Goal: Task Accomplishment & Management: Use online tool/utility

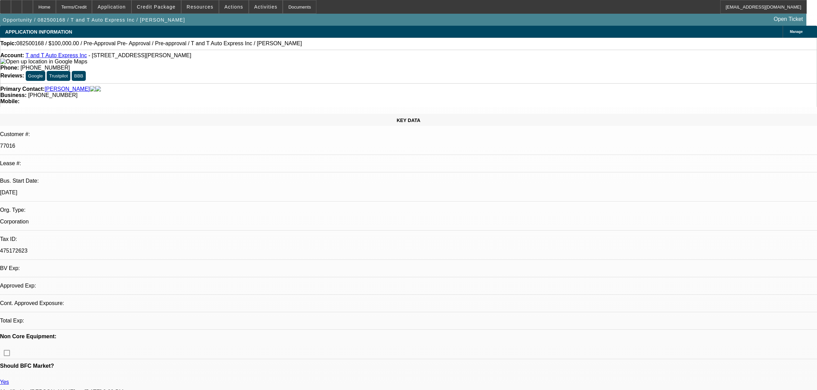
select select "0"
select select "6"
select select "0"
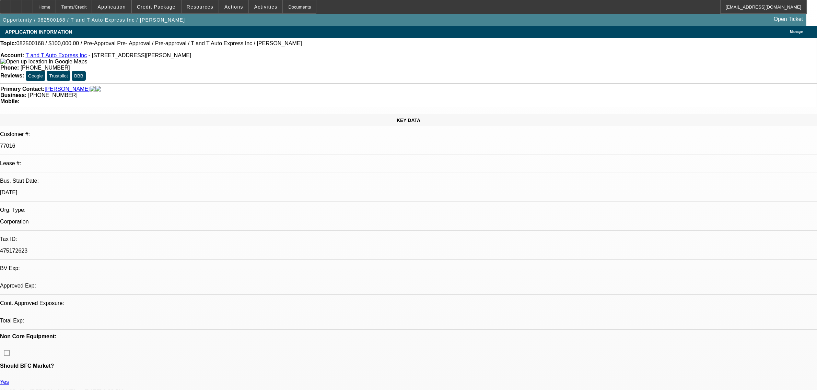
select select "0"
select select "6"
select select "0"
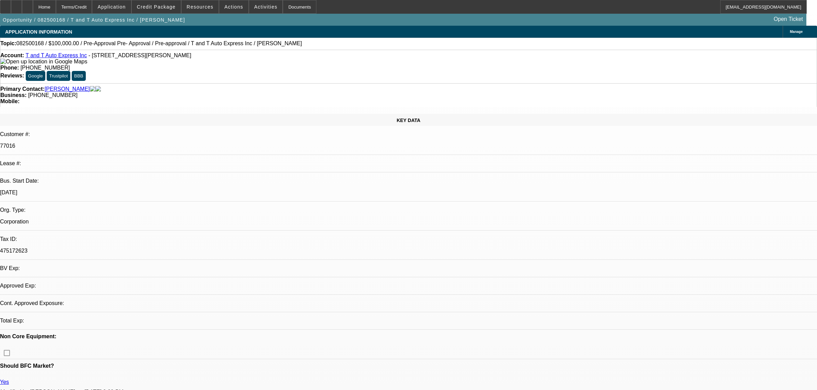
select select "0"
select select "6"
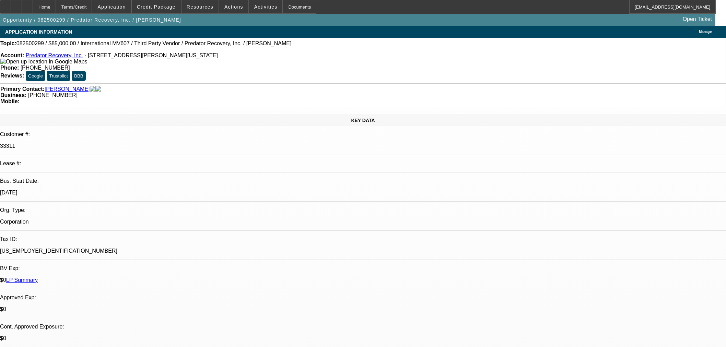
select select "0"
select select "6"
select select "0"
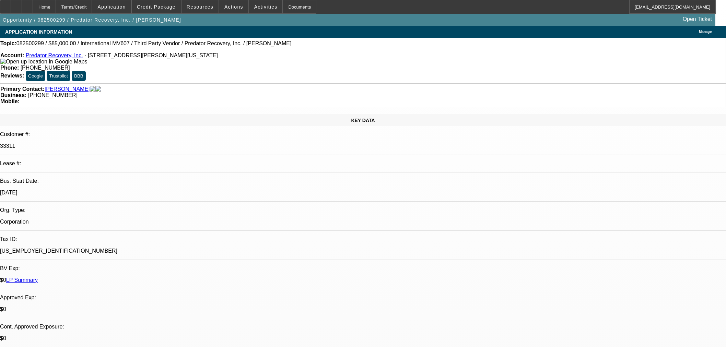
select select "0"
select select "6"
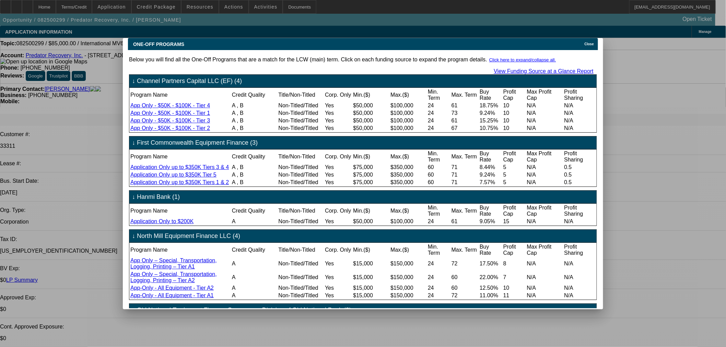
drag, startPoint x: 589, startPoint y: 39, endPoint x: 580, endPoint y: 45, distance: 10.3
click at [589, 42] on span "Close" at bounding box center [589, 44] width 9 height 4
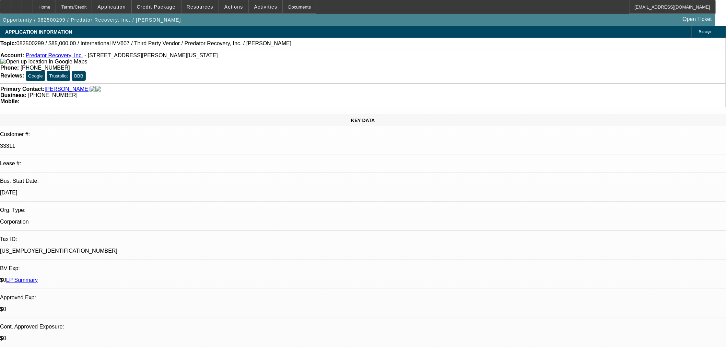
scroll to position [267, 0]
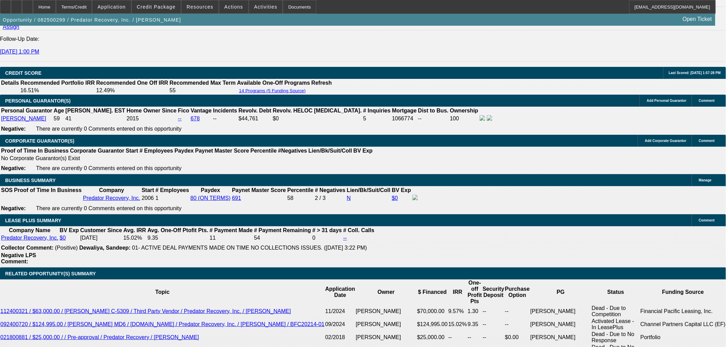
scroll to position [1105, 0]
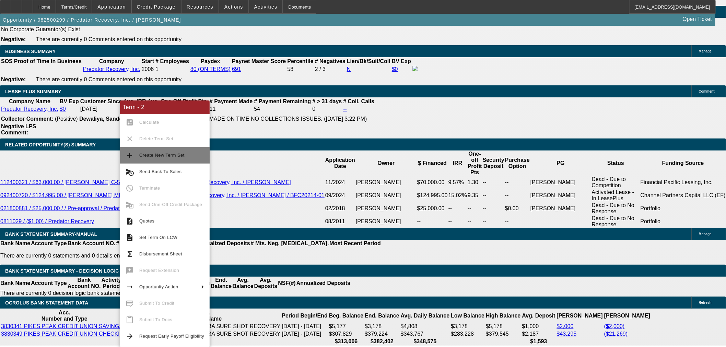
click at [174, 155] on span "Create New Term Set" at bounding box center [161, 155] width 45 height 5
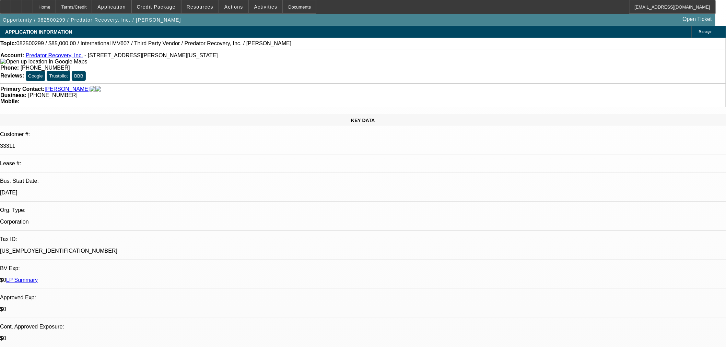
select select "0"
select select "6"
select select "0"
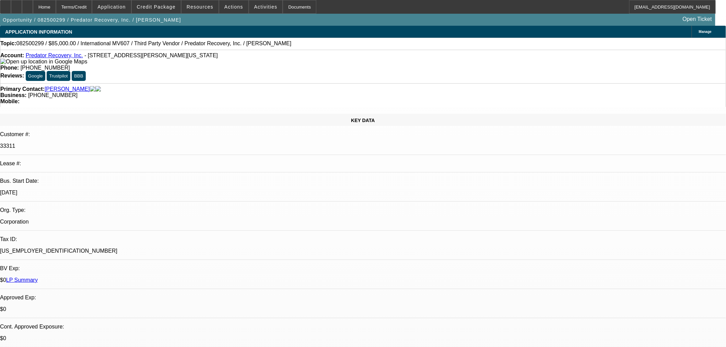
select select "0"
select select "6"
select select "0"
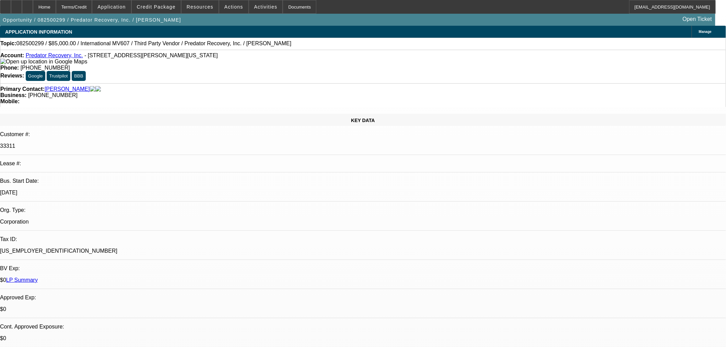
select select "0"
select select "6"
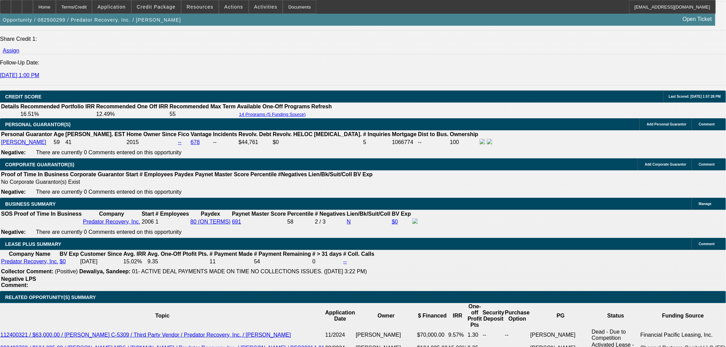
scroll to position [1067, 0]
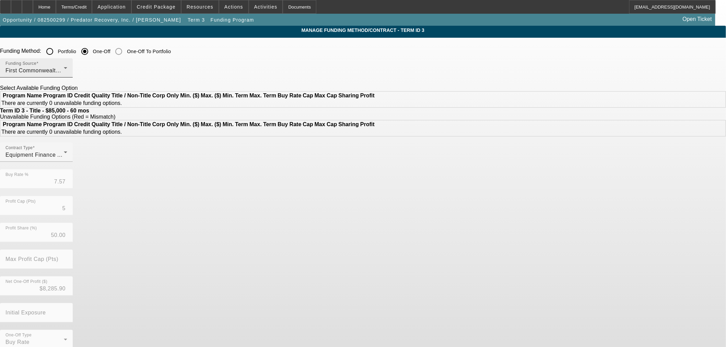
click at [111, 72] on span "First Commonwealth Equipment Finance" at bounding box center [57, 71] width 105 height 6
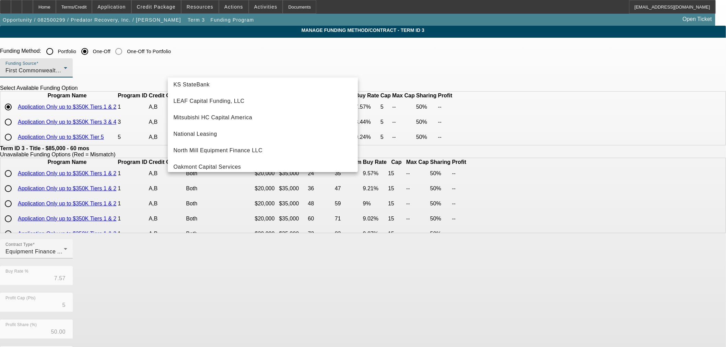
scroll to position [194, 0]
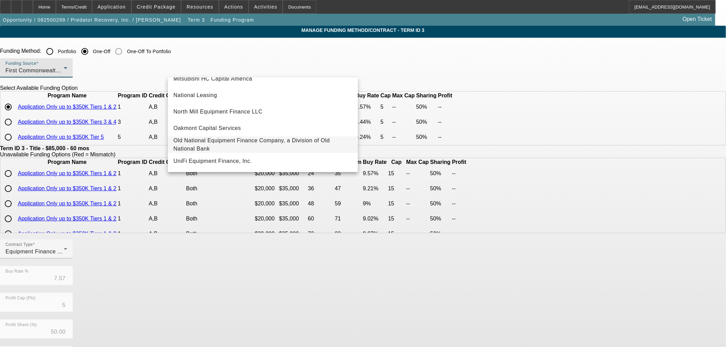
click at [235, 139] on span "Old National Equipment Finance Company, a Division of Old National Bank" at bounding box center [262, 145] width 179 height 16
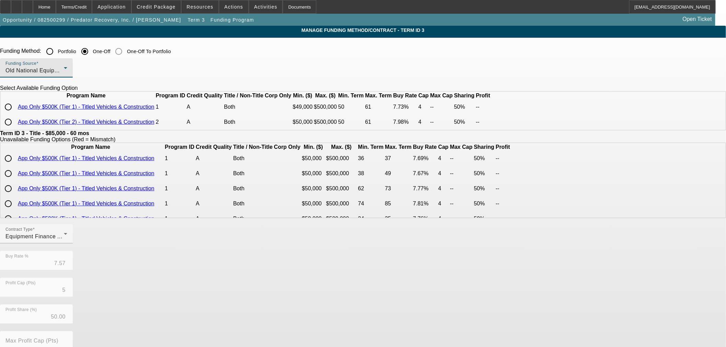
click at [15, 114] on input "radio" at bounding box center [8, 107] width 14 height 14
radio input "true"
type input "7.73"
type input "4"
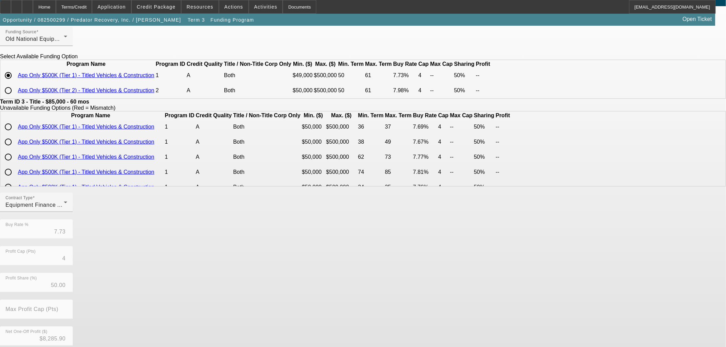
scroll to position [100, 0]
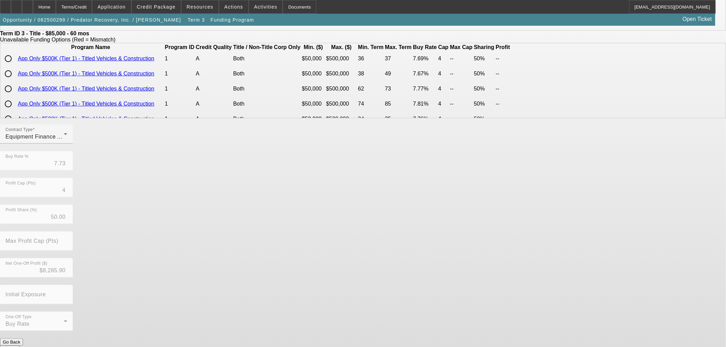
click at [20, 346] on button "Submit" at bounding box center [10, 349] width 20 height 7
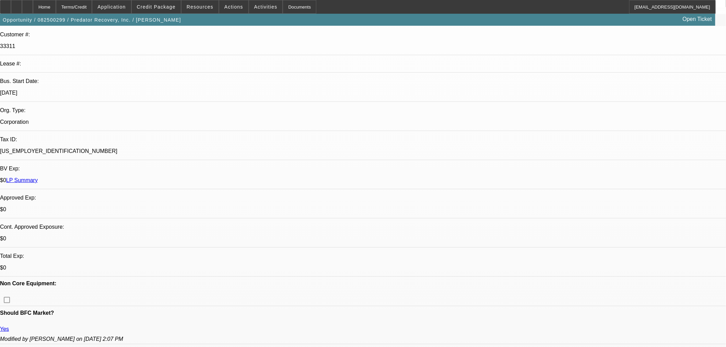
select select "0"
select select "6"
select select "0"
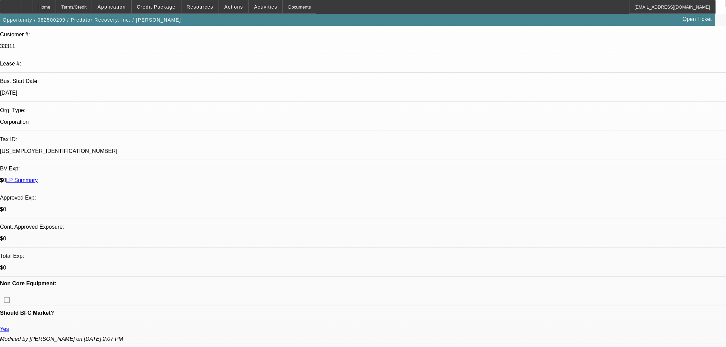
select select "0"
select select "6"
select select "0"
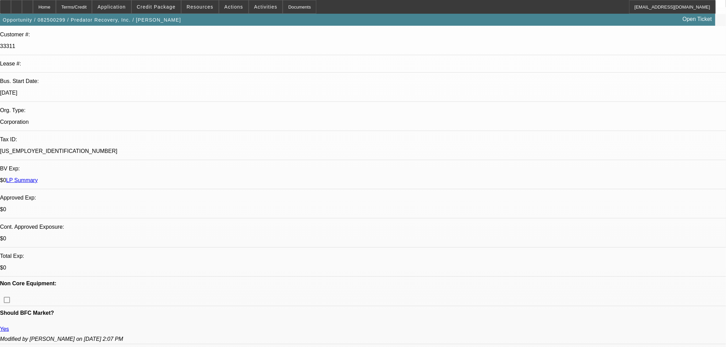
select select "0"
select select "6"
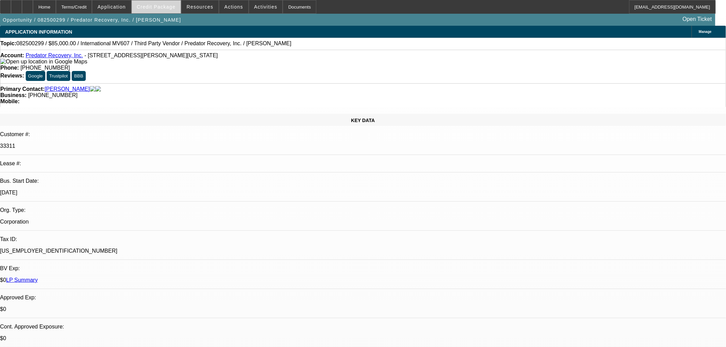
click at [173, 7] on span "Credit Package" at bounding box center [156, 6] width 39 height 5
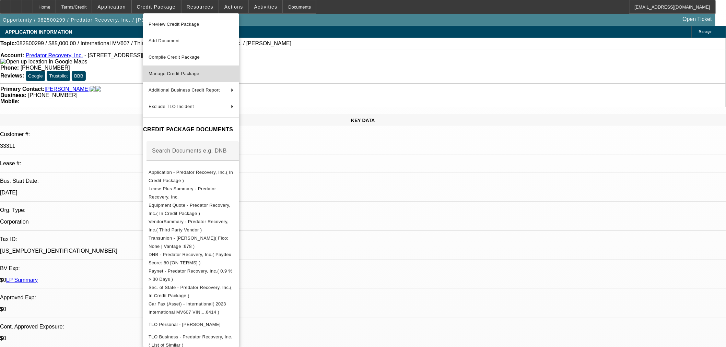
click at [192, 72] on span "Manage Credit Package" at bounding box center [174, 73] width 51 height 5
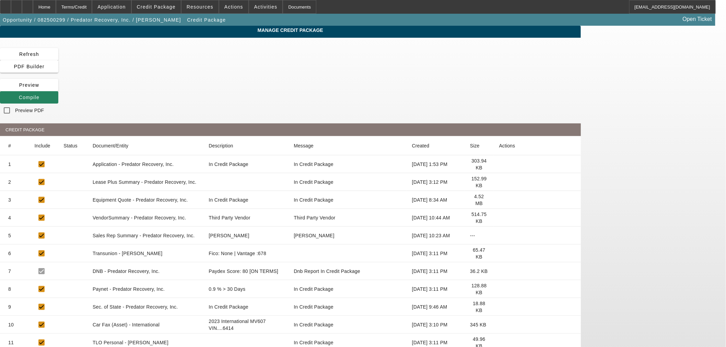
click at [499, 164] on icon at bounding box center [499, 164] width 0 height 0
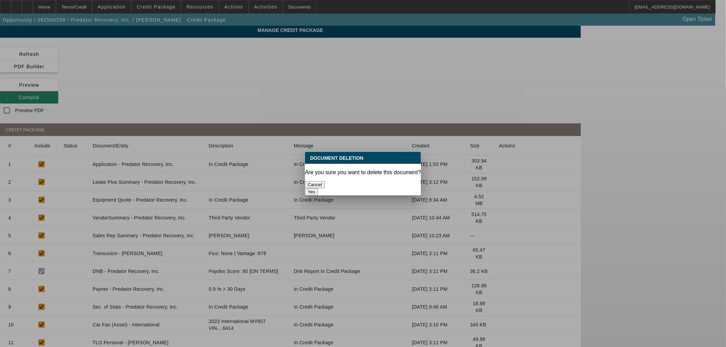
click at [318, 188] on button "Yes" at bounding box center [311, 191] width 13 height 7
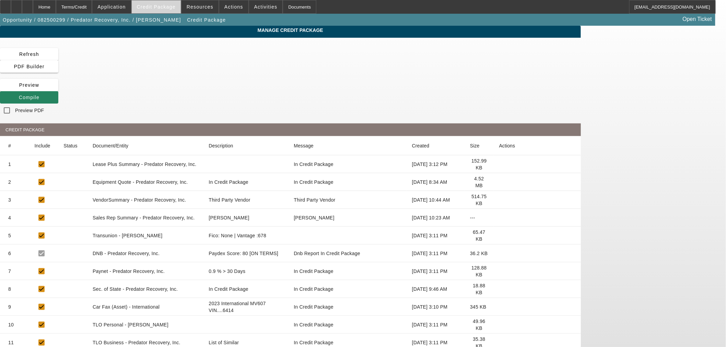
click at [167, 3] on span at bounding box center [156, 7] width 49 height 16
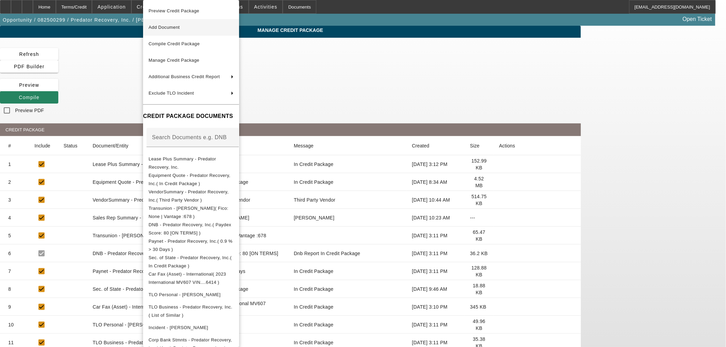
click at [189, 28] on span "Add Document" at bounding box center [191, 27] width 85 height 8
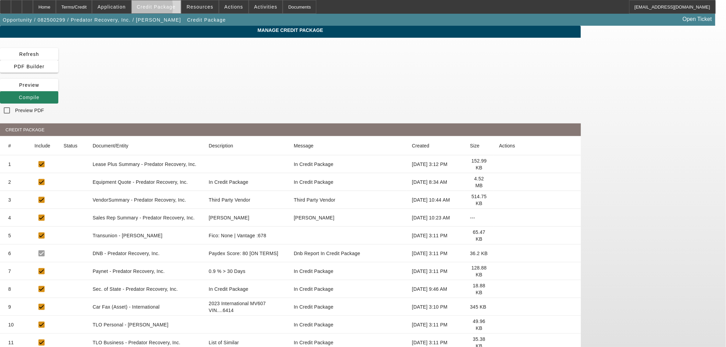
click at [147, 9] on span at bounding box center [156, 7] width 49 height 16
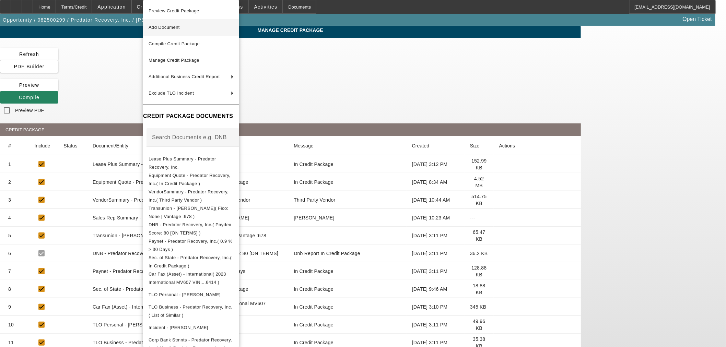
click at [188, 33] on button "Add Document" at bounding box center [191, 27] width 96 height 16
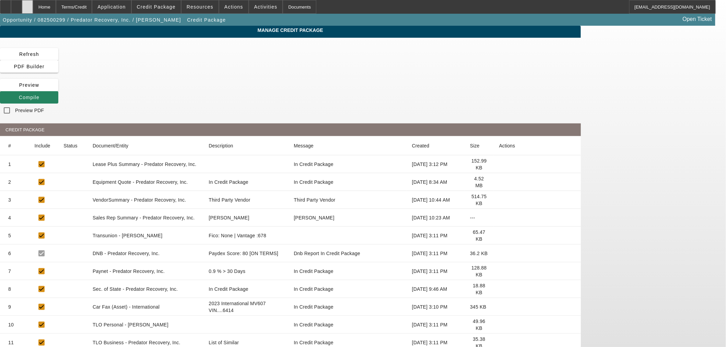
click at [27, 4] on icon at bounding box center [27, 4] width 0 height 0
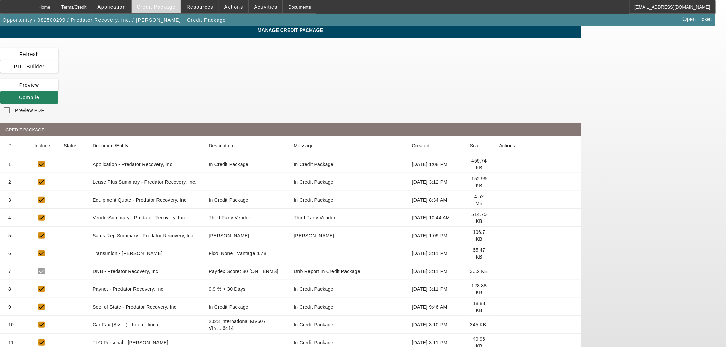
click at [162, 9] on span "Credit Package" at bounding box center [156, 6] width 39 height 5
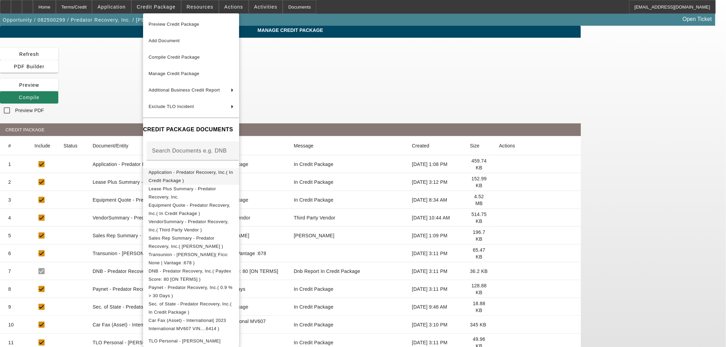
click at [182, 175] on span "Application - Predator Recovery, Inc.( In Credit Package )" at bounding box center [191, 175] width 84 height 13
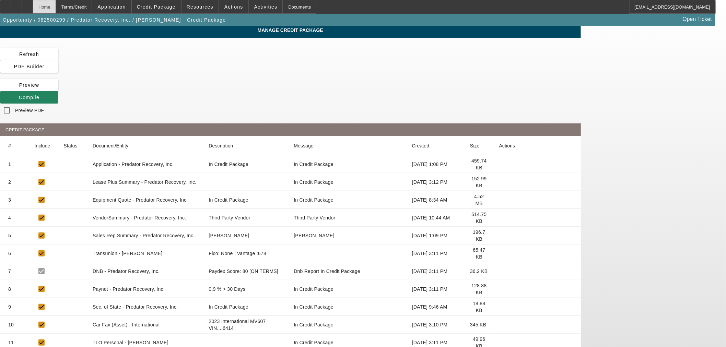
click at [56, 5] on div "Home" at bounding box center [44, 7] width 23 height 14
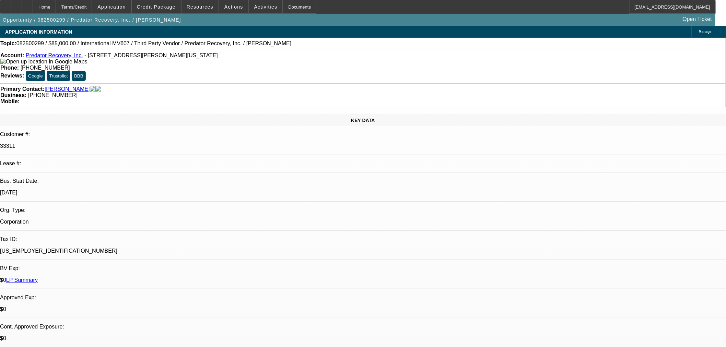
select select "0"
select select "6"
select select "0"
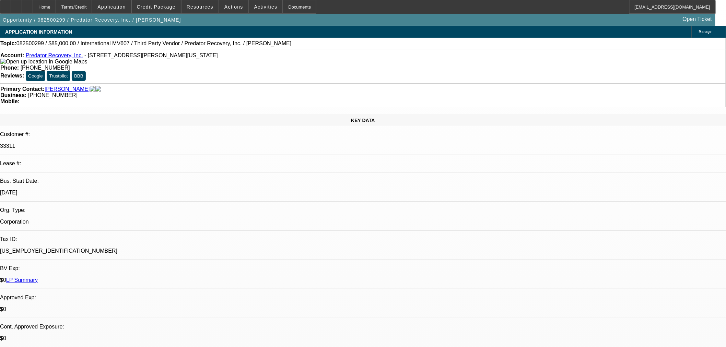
select select "0"
select select "6"
select select "0"
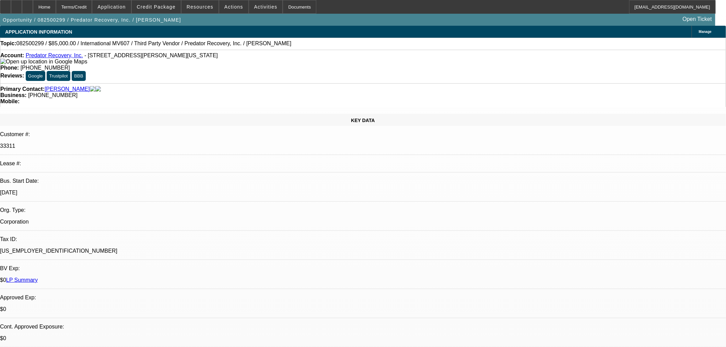
select select "0"
select select "6"
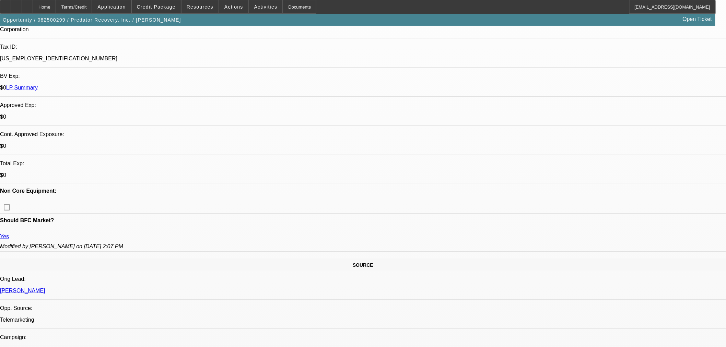
scroll to position [190, 0]
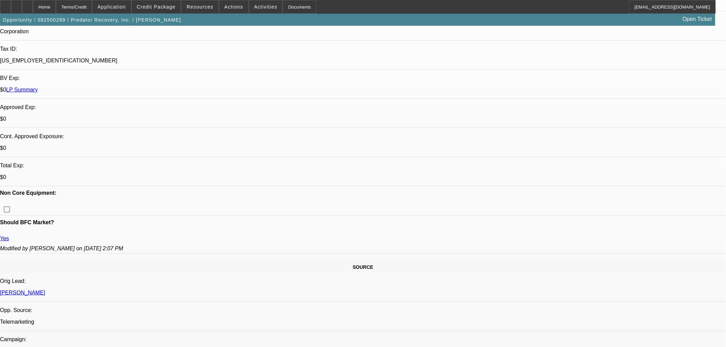
click at [155, 8] on span "Credit Package" at bounding box center [156, 6] width 39 height 5
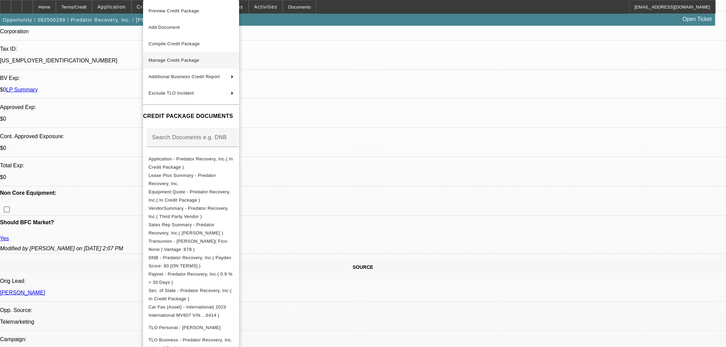
click at [187, 63] on span "Manage Credit Package" at bounding box center [191, 60] width 85 height 8
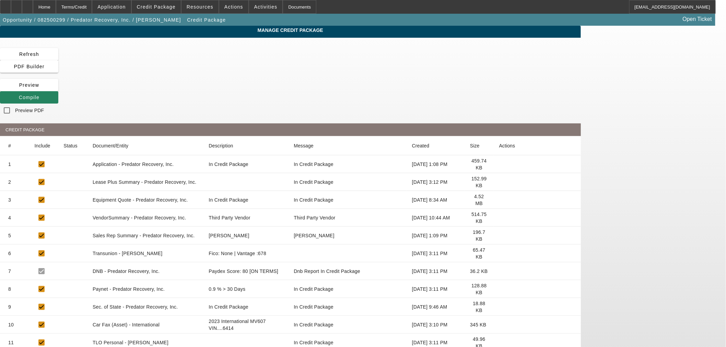
click at [499, 254] on icon at bounding box center [499, 254] width 0 height 0
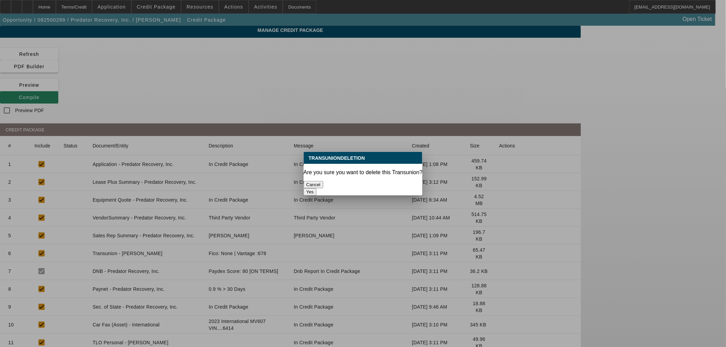
click at [317, 188] on button "Yes" at bounding box center [310, 191] width 13 height 7
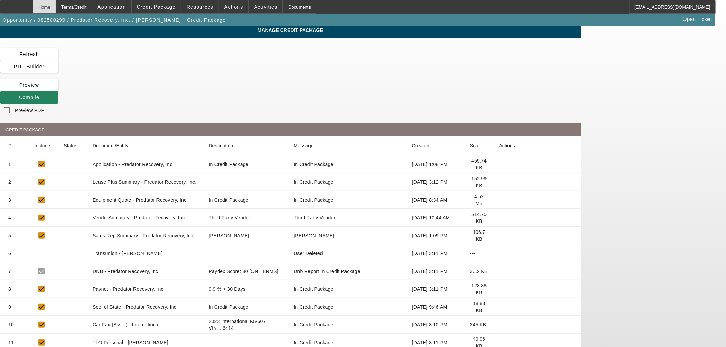
click at [56, 8] on div "Home" at bounding box center [44, 7] width 23 height 14
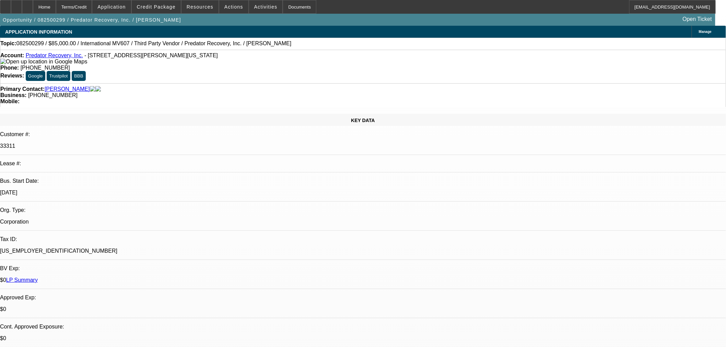
select select "0"
select select "6"
select select "0"
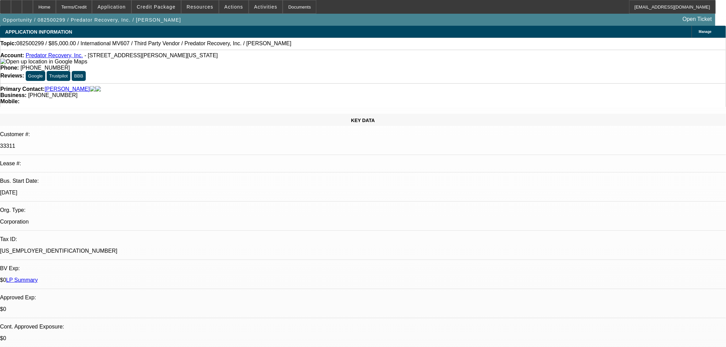
select select "0"
select select "6"
select select "0"
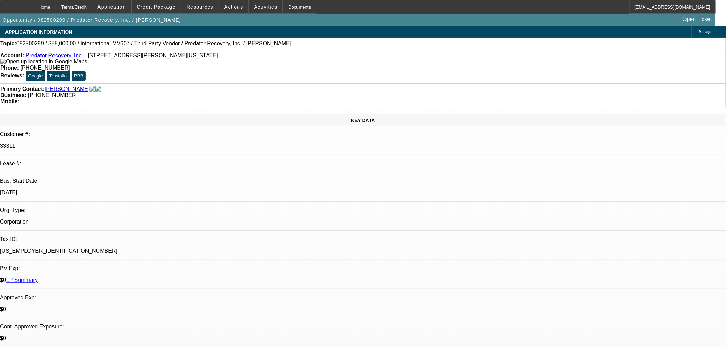
select select "0"
select select "6"
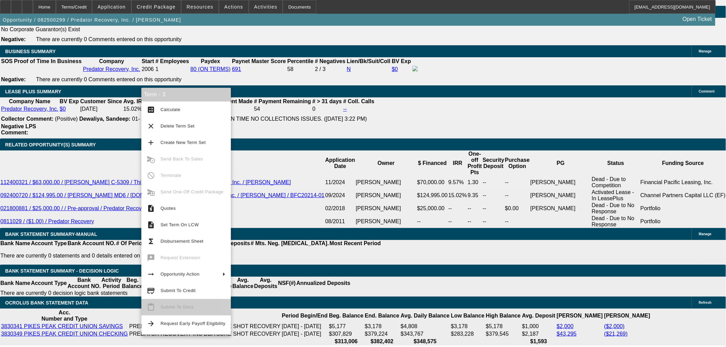
scroll to position [1128, 0]
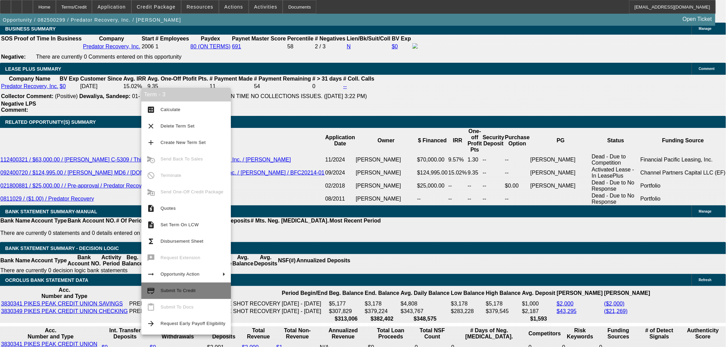
click at [192, 298] on button "credit_score Submit To Credit" at bounding box center [186, 291] width 90 height 16
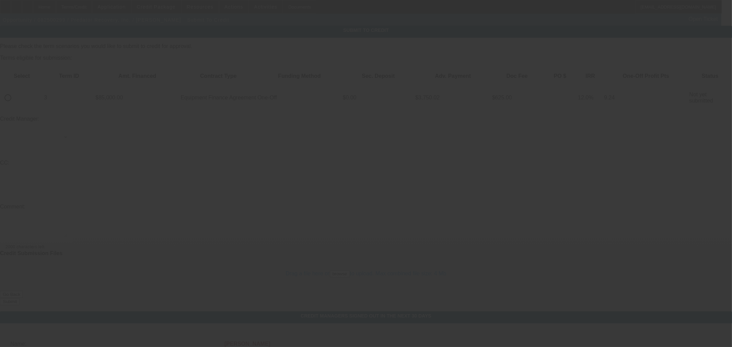
click at [32, 78] on div at bounding box center [366, 173] width 732 height 347
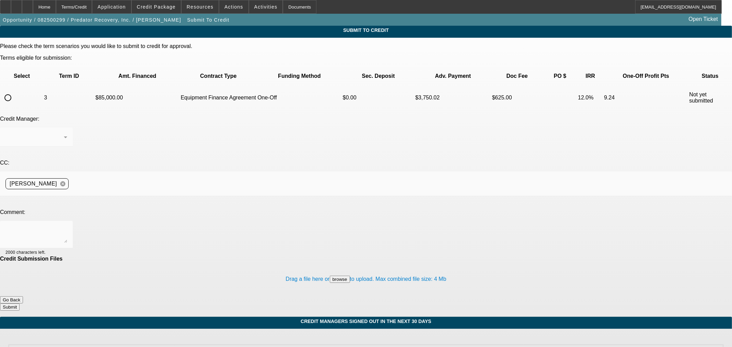
click at [15, 91] on input "radio" at bounding box center [8, 98] width 14 height 14
radio input "true"
click at [160, 196] on div at bounding box center [366, 200] width 732 height 8
click at [67, 226] on textarea at bounding box center [36, 234] width 62 height 16
type textarea "Can we try CORP ONLY at Old National?"
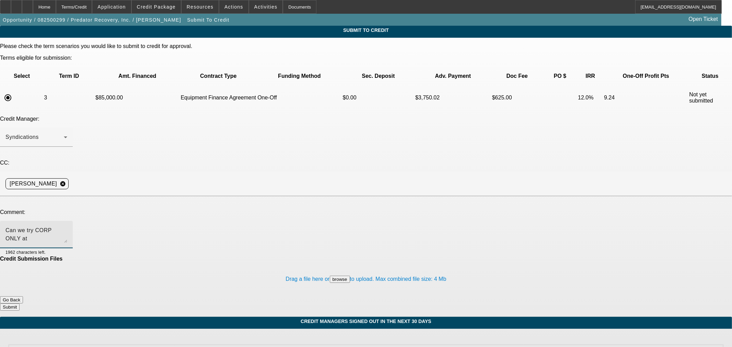
click at [20, 304] on button "Submit" at bounding box center [10, 307] width 20 height 7
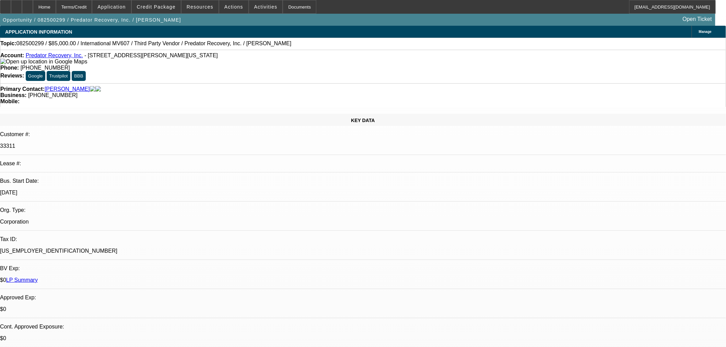
select select "0"
select select "6"
select select "0"
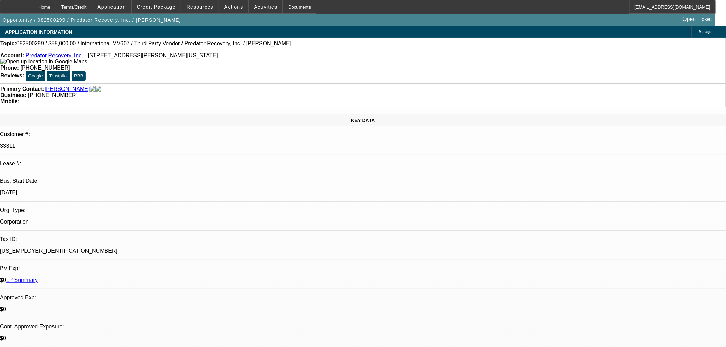
select select "0"
select select "6"
select select "0"
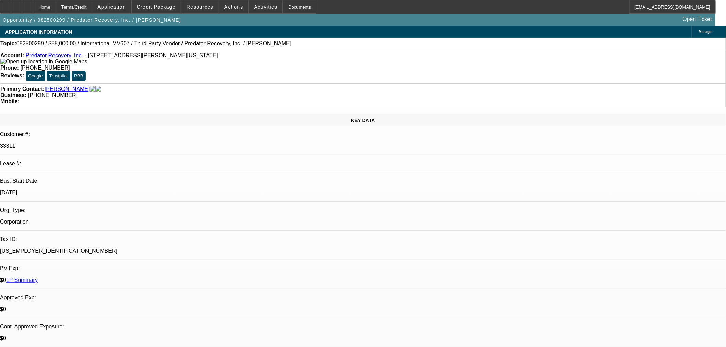
select select "0"
select select "6"
click at [33, 9] on div at bounding box center [27, 7] width 11 height 14
select select "0"
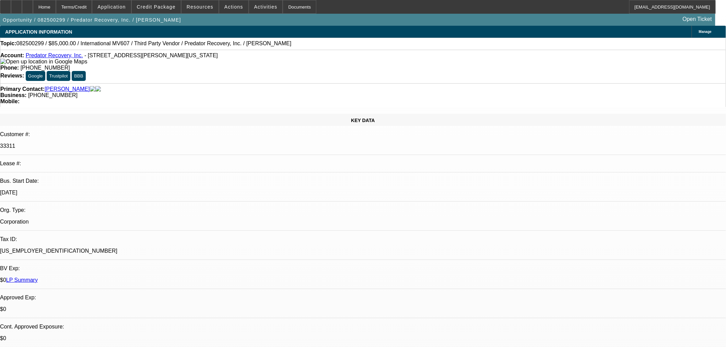
select select "0"
select select "6"
select select "0"
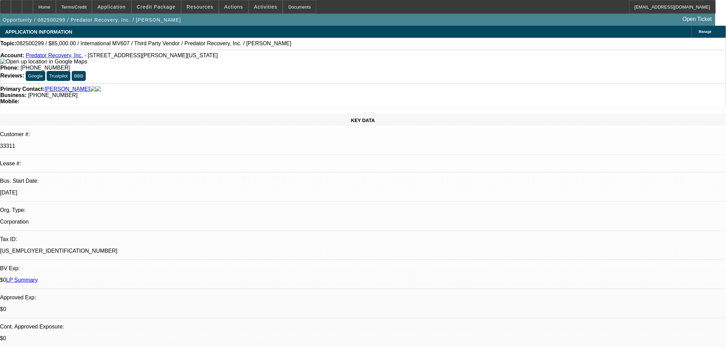
select select "6"
select select "0"
select select "6"
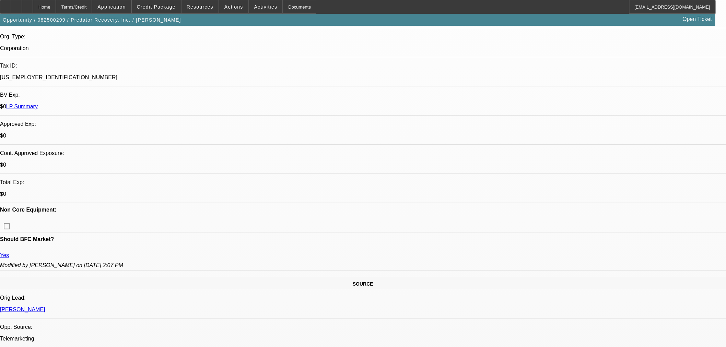
scroll to position [228, 0]
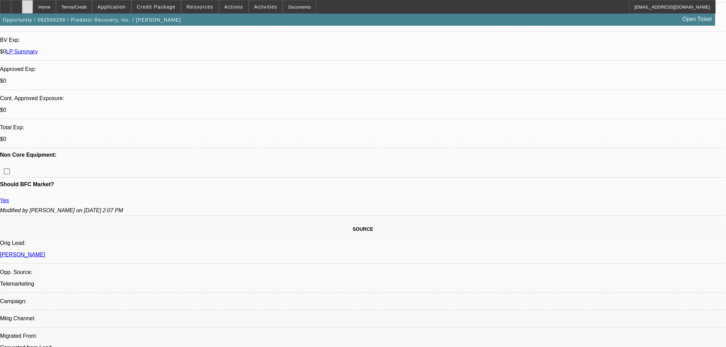
click at [33, 4] on div at bounding box center [27, 7] width 11 height 14
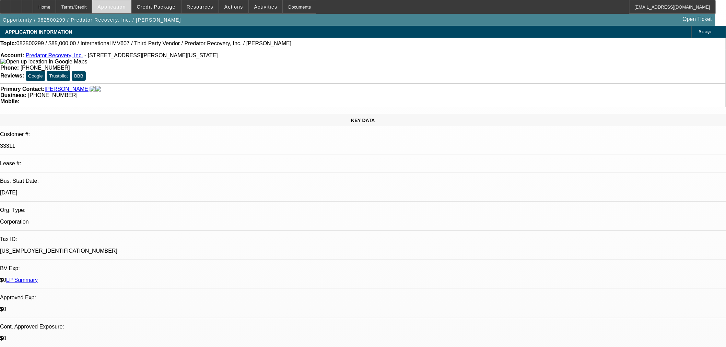
select select "0"
select select "6"
select select "0"
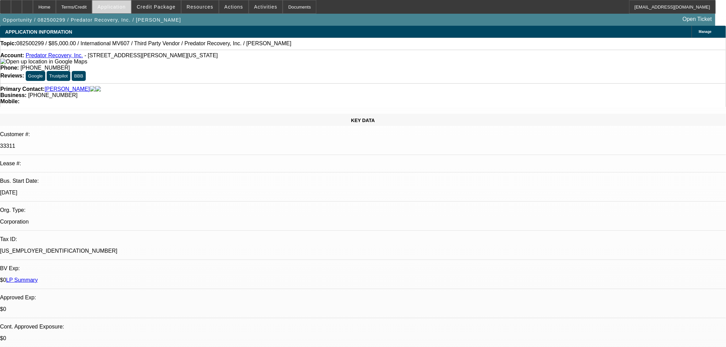
select select "0"
select select "6"
select select "0"
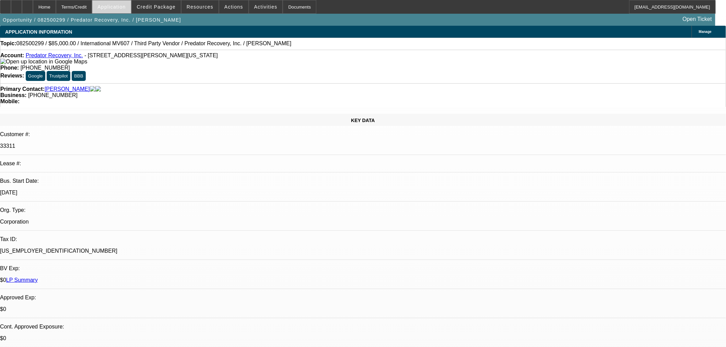
select select "0"
select select "6"
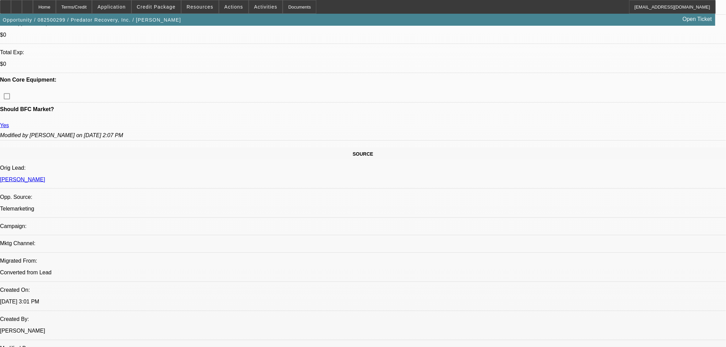
scroll to position [381, 0]
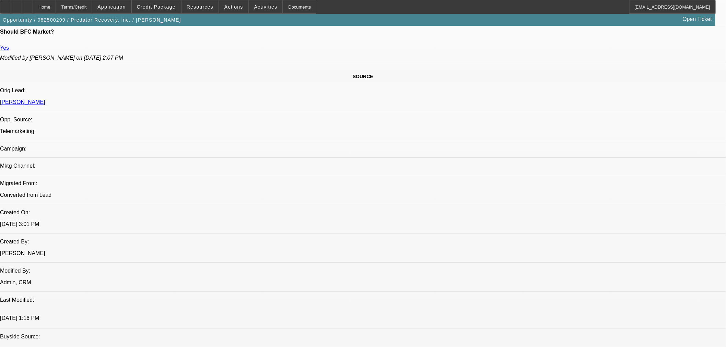
drag, startPoint x: 451, startPoint y: 148, endPoint x: 473, endPoint y: 148, distance: 21.6
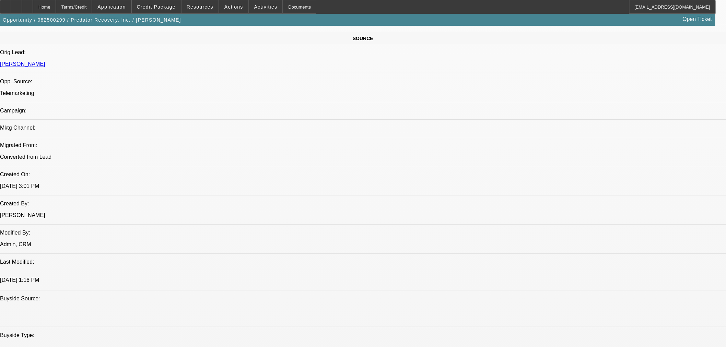
drag, startPoint x: 164, startPoint y: 110, endPoint x: 170, endPoint y: 110, distance: 6.9
click at [33, 3] on div at bounding box center [27, 7] width 11 height 14
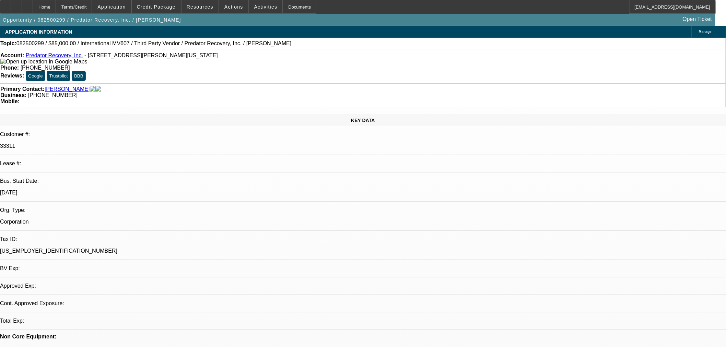
select select "0"
select select "6"
select select "0"
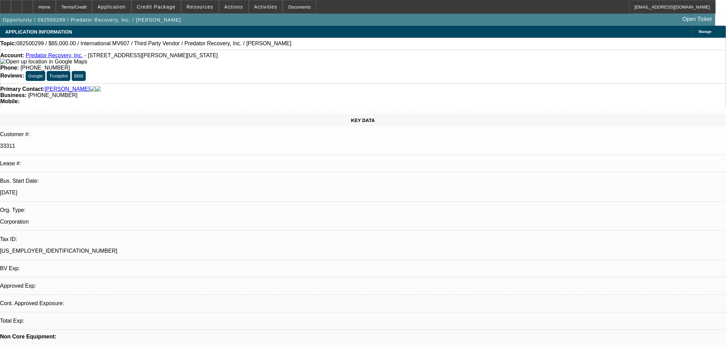
select select "0"
select select "6"
select select "0"
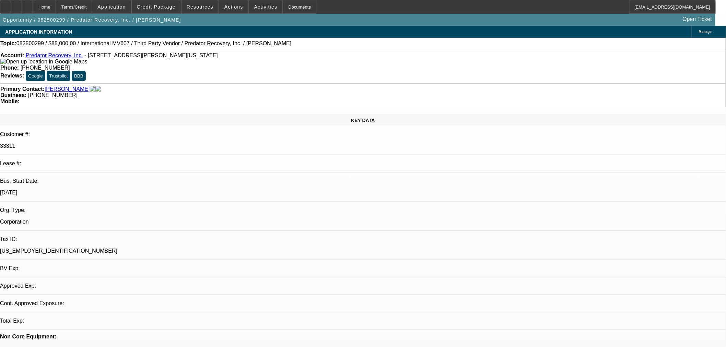
select select "0"
select select "6"
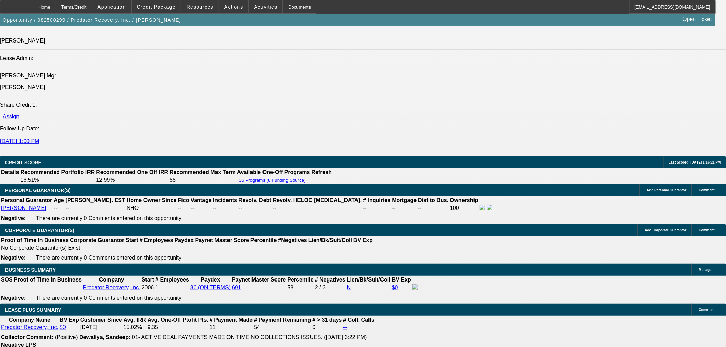
scroll to position [991, 0]
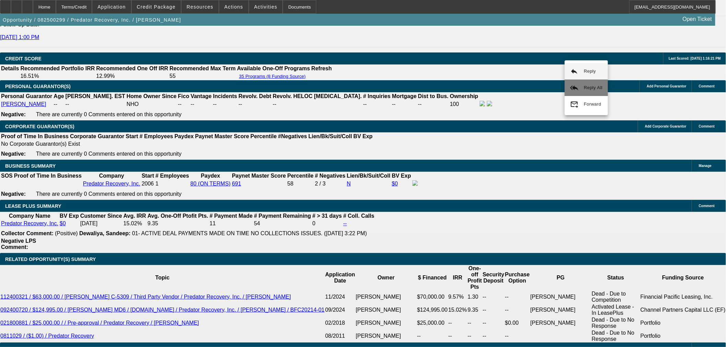
click at [592, 93] on button "reply_all Reply All" at bounding box center [586, 88] width 43 height 16
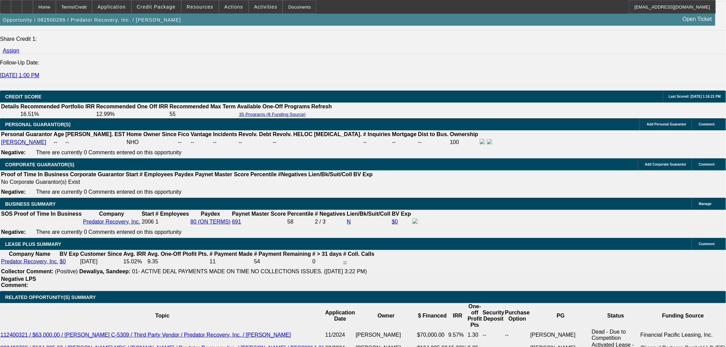
scroll to position [267, 0]
drag, startPoint x: 553, startPoint y: 86, endPoint x: 553, endPoint y: 97, distance: 10.6
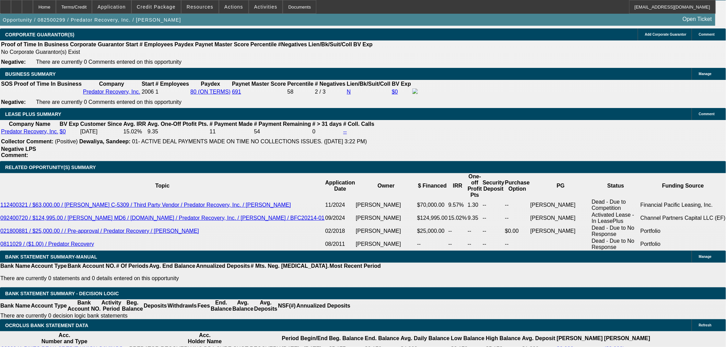
scroll to position [1105, 0]
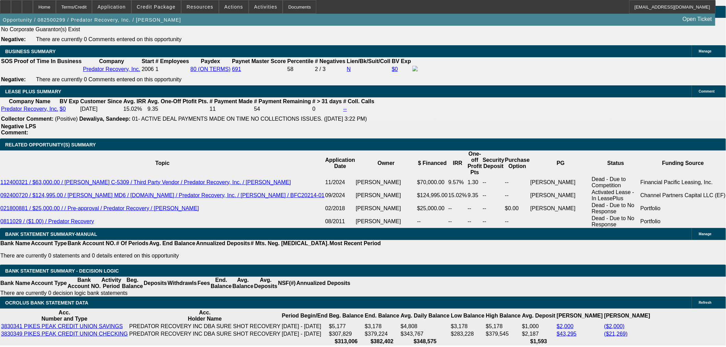
click at [551, 87] on span "Reply All" at bounding box center [556, 91] width 19 height 8
click at [33, 4] on div at bounding box center [27, 7] width 11 height 14
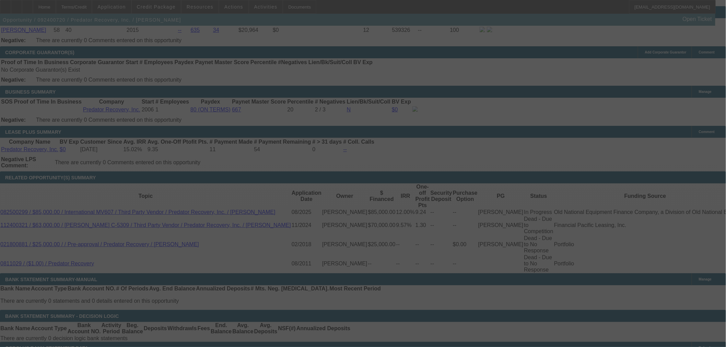
scroll to position [1093, 0]
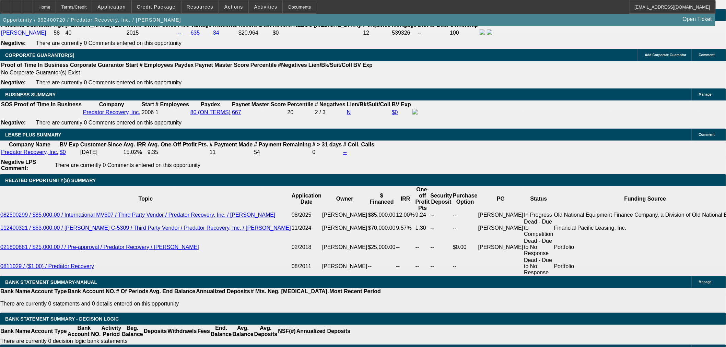
select select "0"
select select "6"
select select "0"
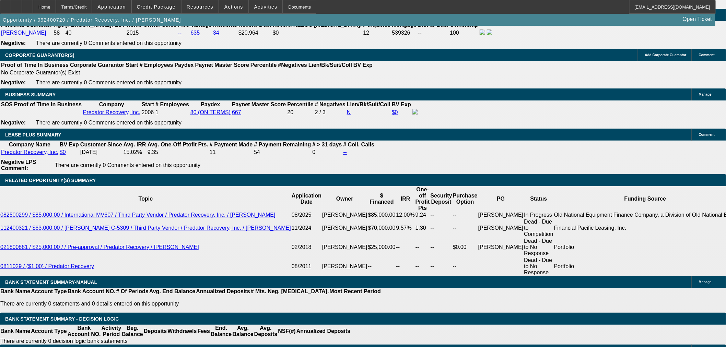
select select "0"
select select "6"
select select "0"
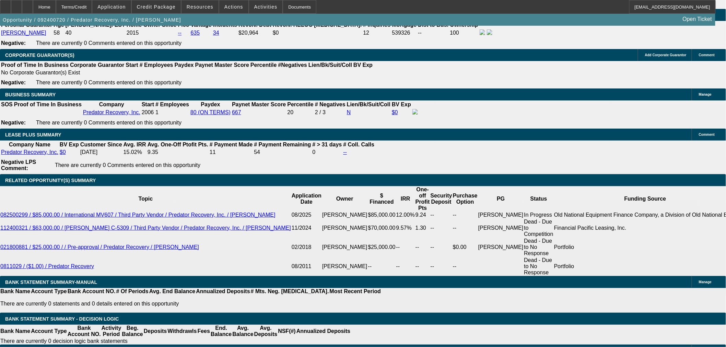
select select "2"
select select "0"
select select "6"
select select "0"
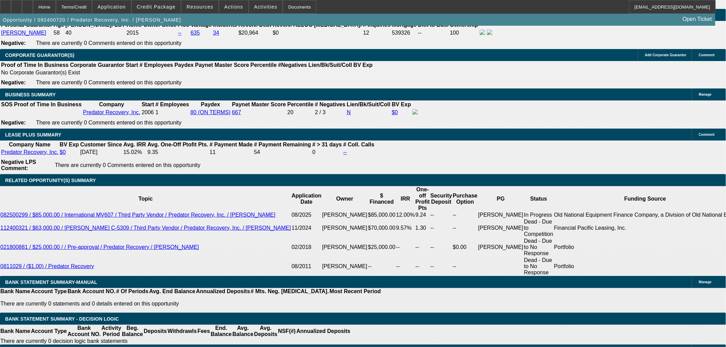
select select "3"
select select "0"
select select "6"
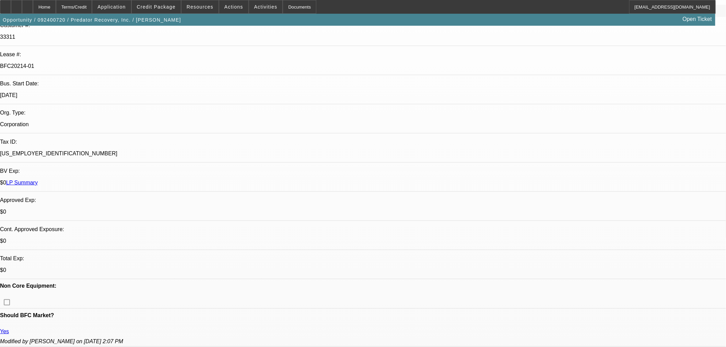
scroll to position [64, 0]
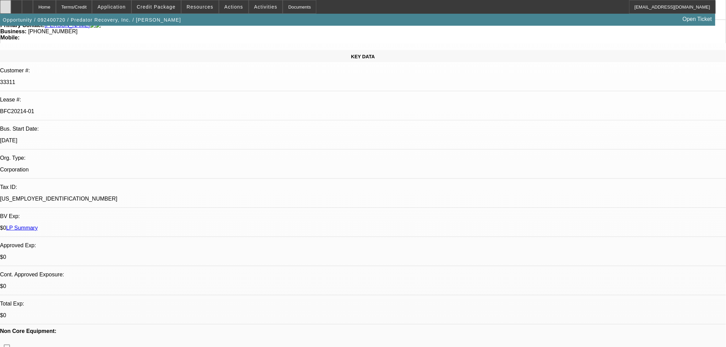
click at [5, 4] on icon at bounding box center [5, 4] width 0 height 0
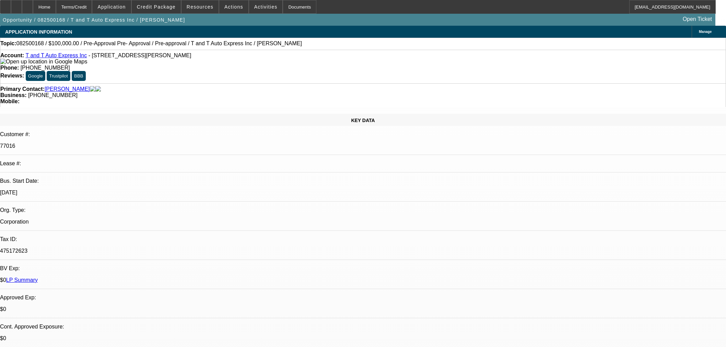
select select "0"
select select "6"
select select "0"
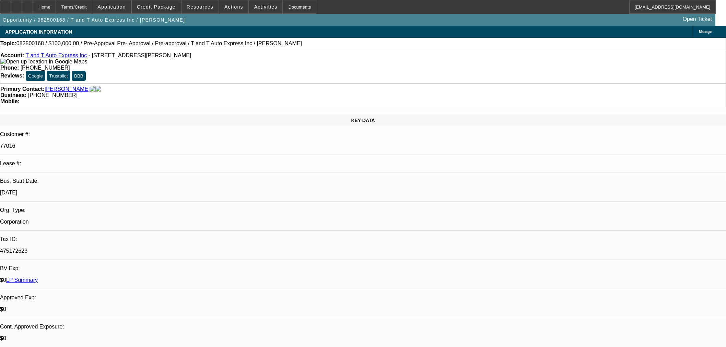
select select "0"
select select "6"
select select "0"
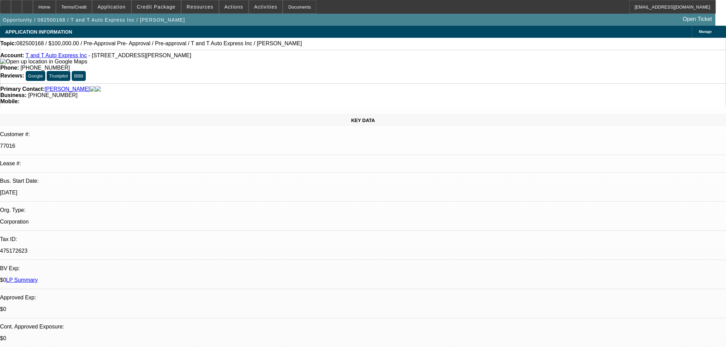
select select "0"
select select "6"
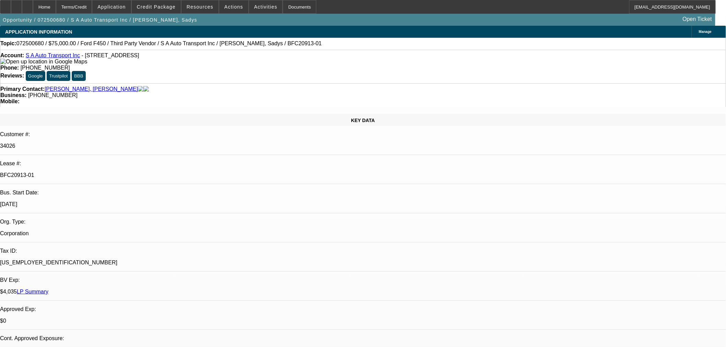
select select "0"
select select "2"
select select "0.1"
select select "4"
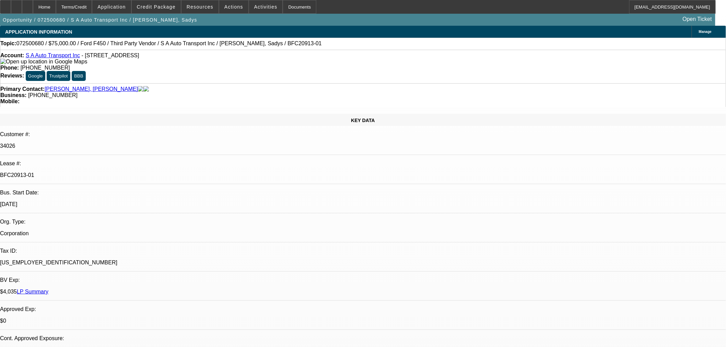
select select "0"
select select "6"
select select "0"
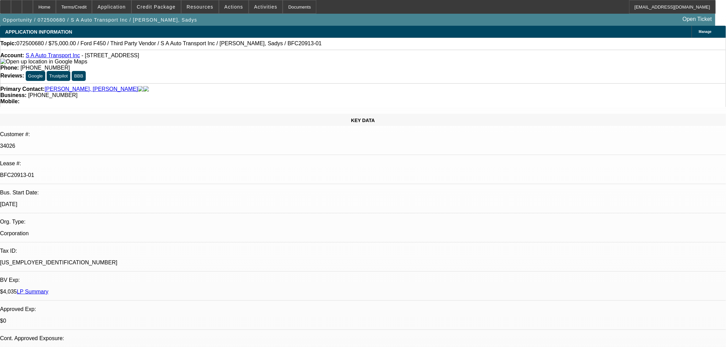
select select "0"
select select "0.1"
select select "4"
select select "0"
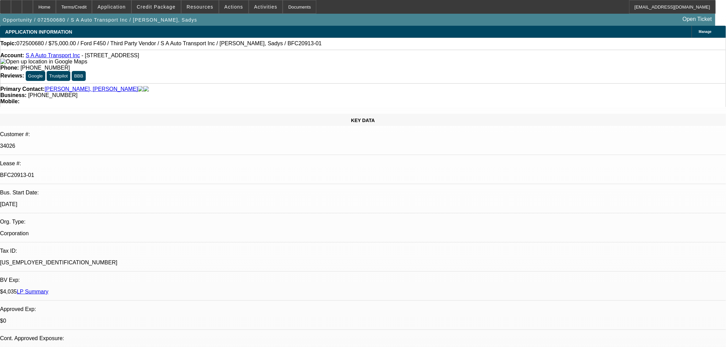
select select "0"
select select "6"
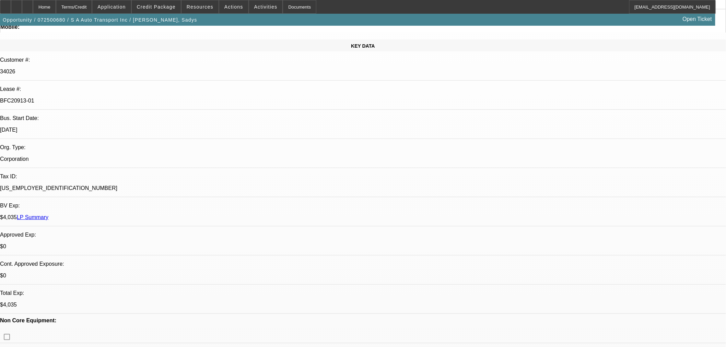
scroll to position [76, 0]
drag, startPoint x: 562, startPoint y: 120, endPoint x: 557, endPoint y: 119, distance: 4.2
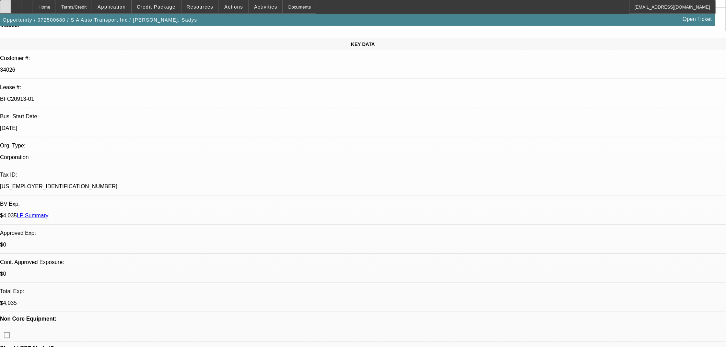
click at [5, 4] on icon at bounding box center [5, 4] width 0 height 0
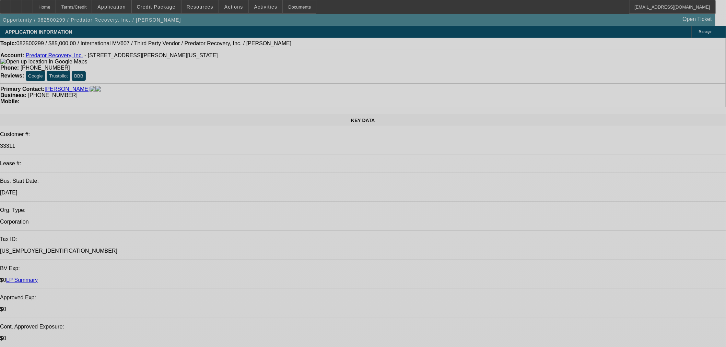
select select "0"
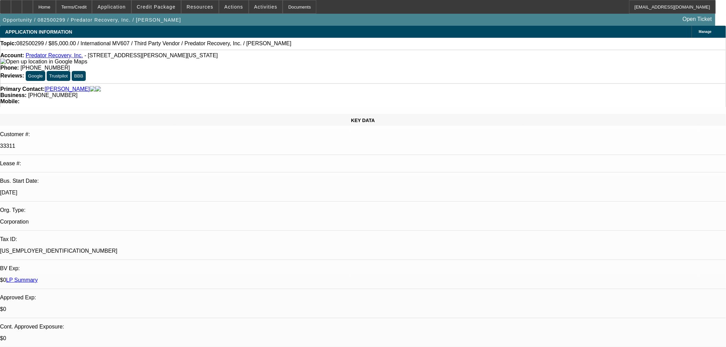
select select "0"
select select "6"
select select "0"
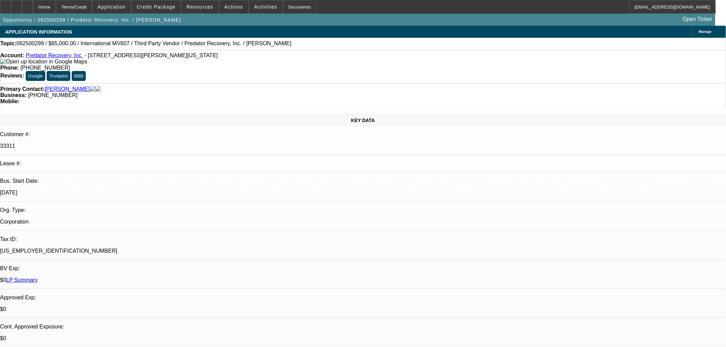
select select "0"
select select "6"
select select "0"
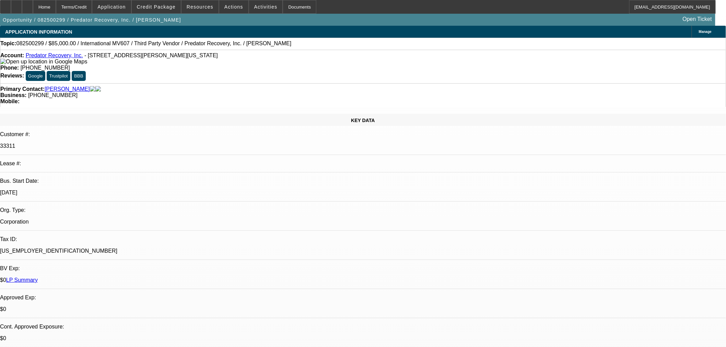
select select "6"
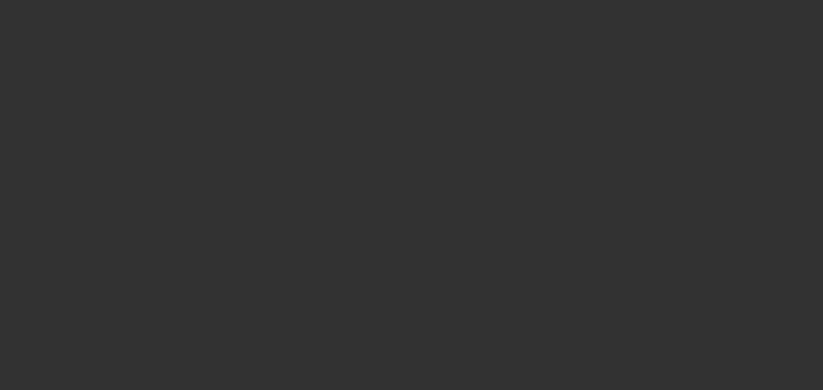
select select "0"
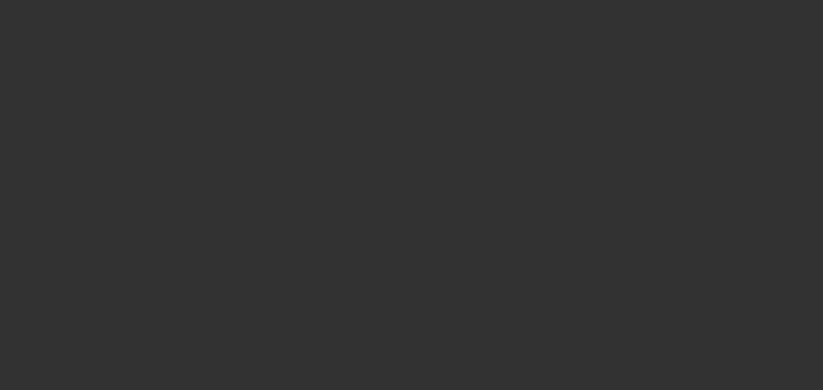
select select "0"
select select "2"
select select "0"
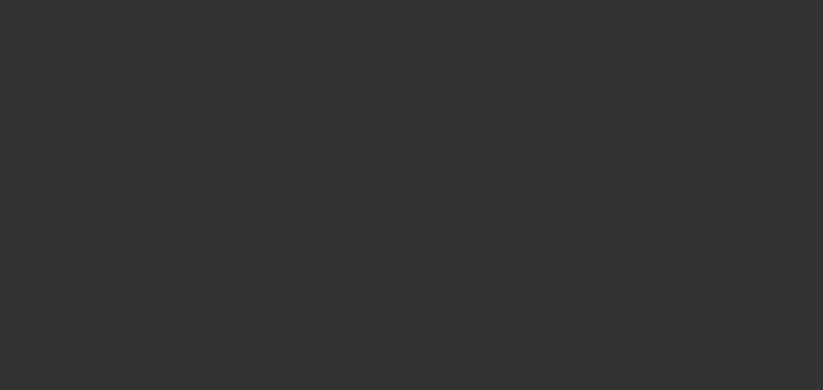
select select "2"
select select "0"
select select "1"
select select "6"
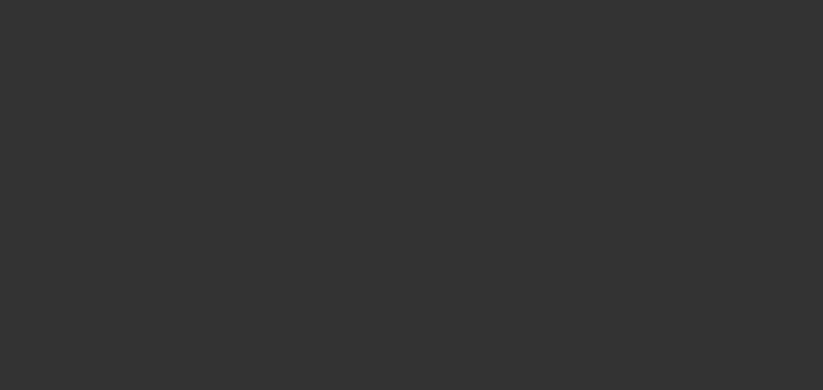
select select "1"
select select "6"
select select "1"
select select "2"
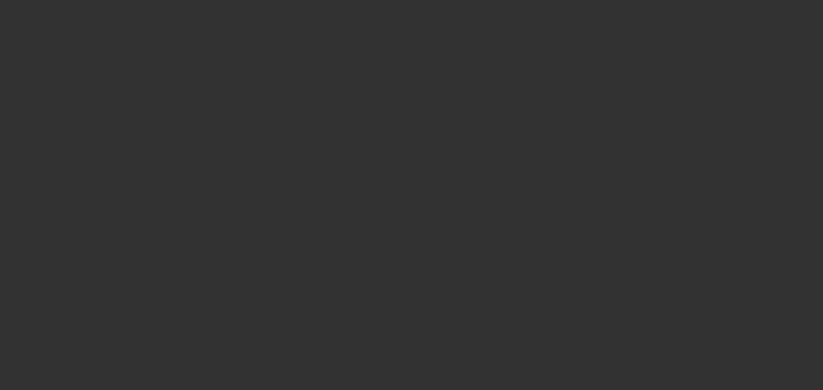
select select "6"
select select "1"
select select "2"
select select "6"
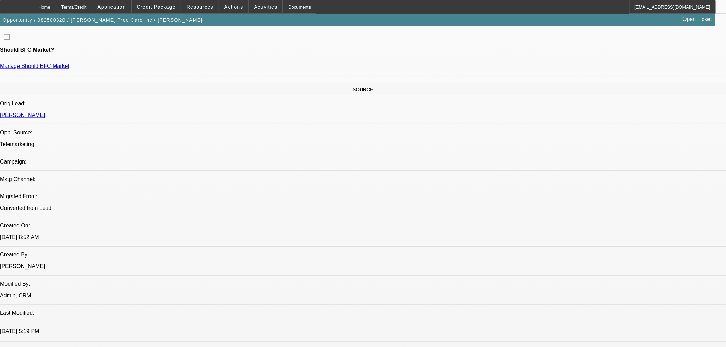
scroll to position [457, 0]
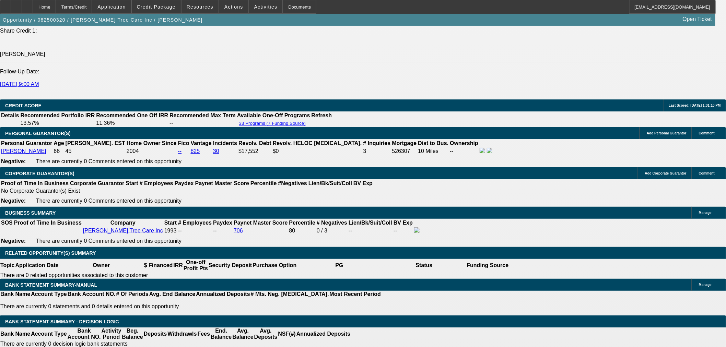
scroll to position [953, 0]
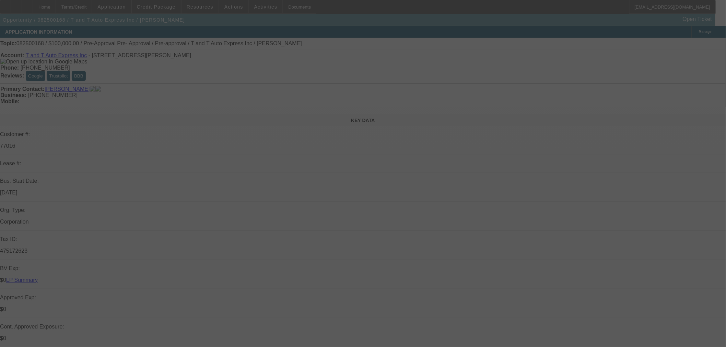
select select "0"
select select "6"
select select "0"
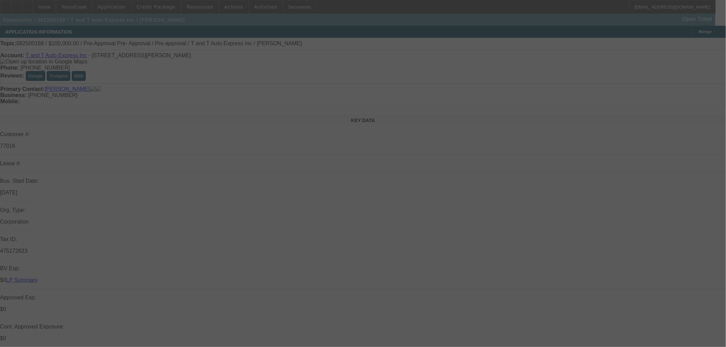
select select "0"
select select "6"
select select "0"
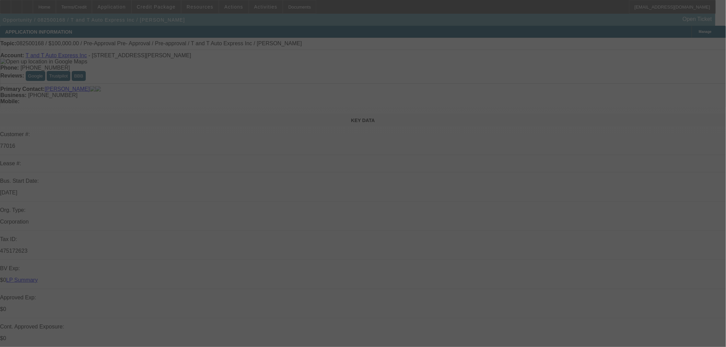
select select "0"
select select "6"
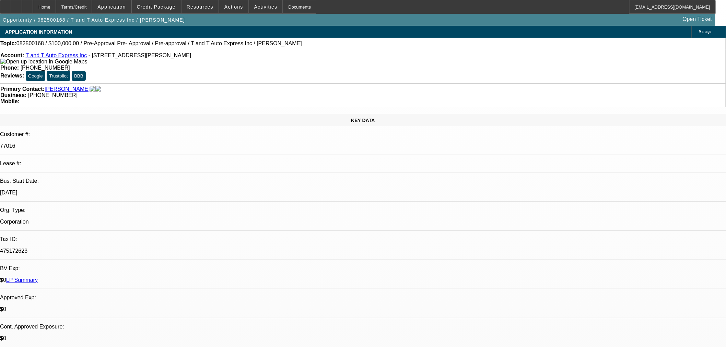
drag, startPoint x: 611, startPoint y: 67, endPoint x: 619, endPoint y: 70, distance: 8.6
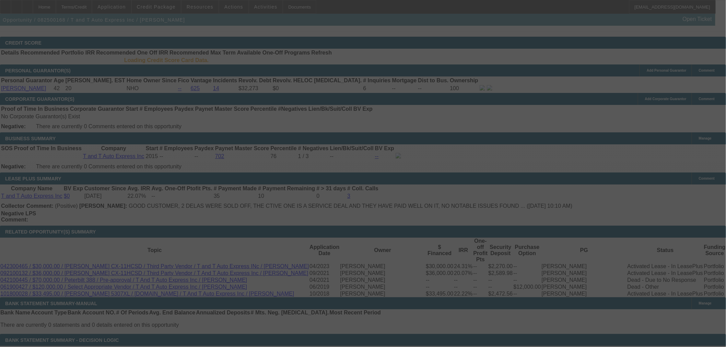
scroll to position [946, 0]
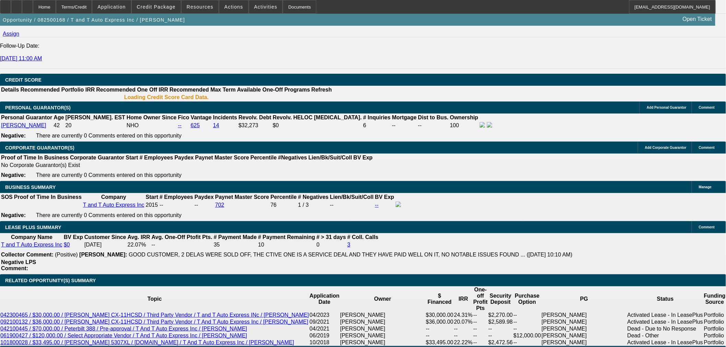
select select "0"
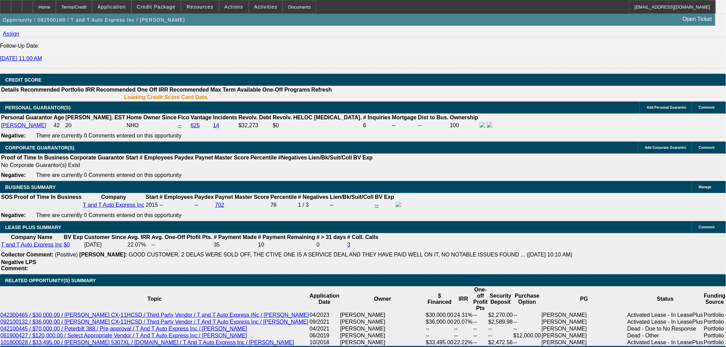
select select "0"
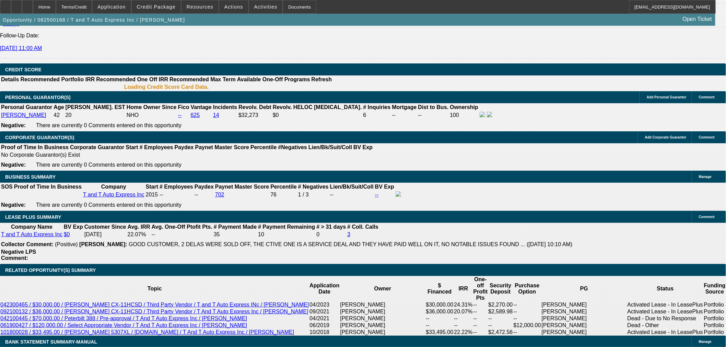
select select "1"
select select "6"
select select "1"
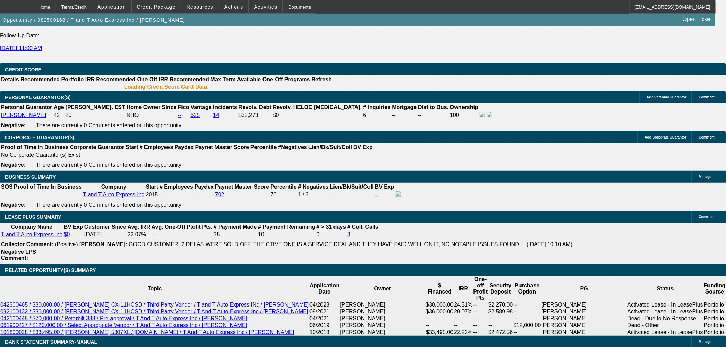
select select "6"
select select "1"
select select "6"
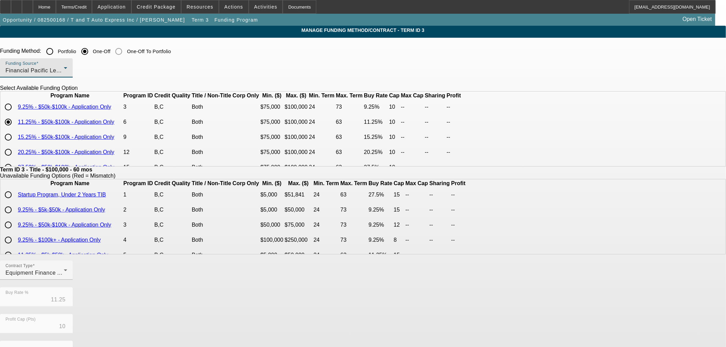
click at [64, 73] on div "Financial Pacific Leasing, Inc." at bounding box center [34, 71] width 58 height 8
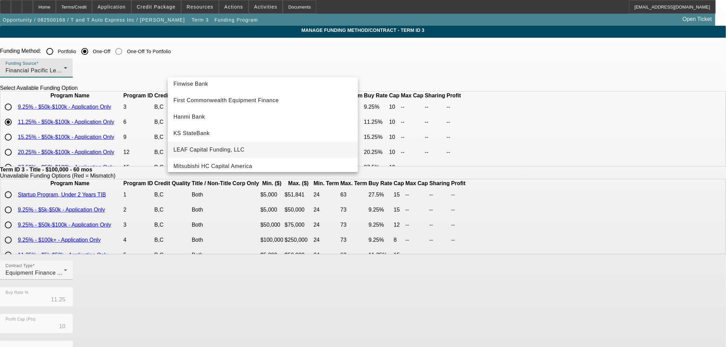
scroll to position [114, 0]
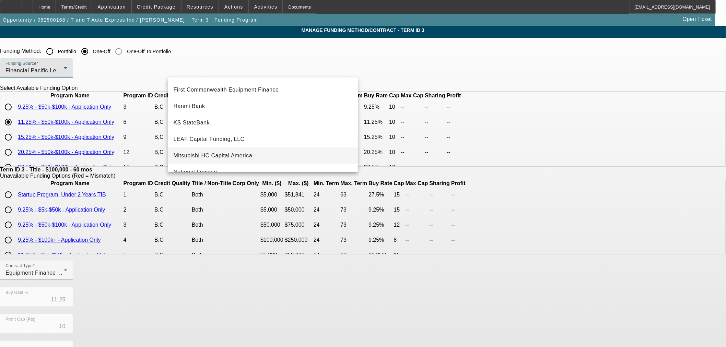
click at [238, 154] on span "Mitsubishi HC Capital America" at bounding box center [212, 156] width 79 height 8
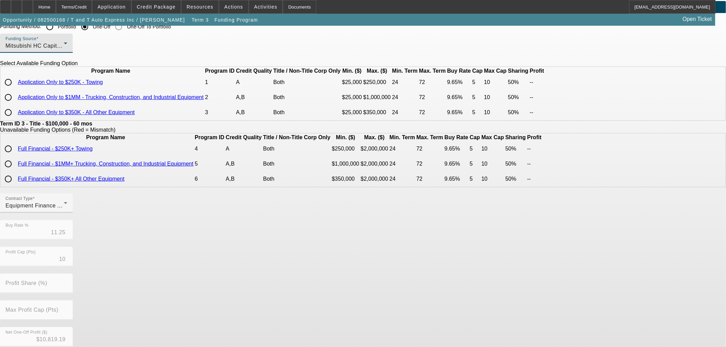
scroll to position [38, 0]
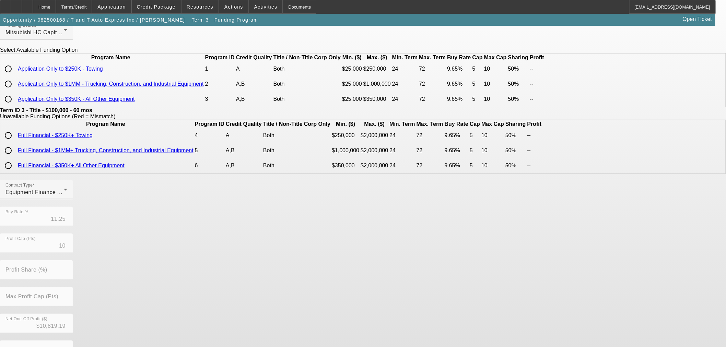
click at [15, 91] on input "radio" at bounding box center [8, 84] width 14 height 14
radio input "true"
type input "9.65"
type input "5"
type input "50.00"
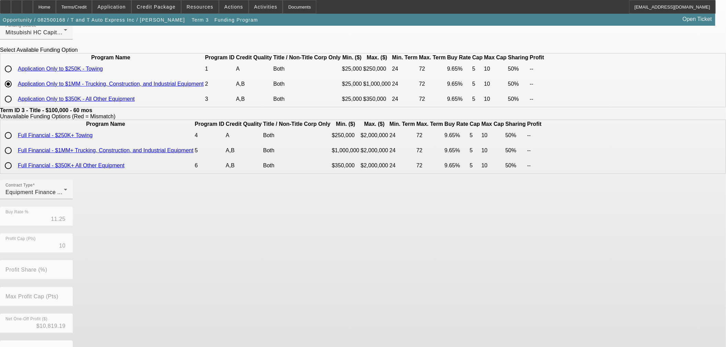
type input "10"
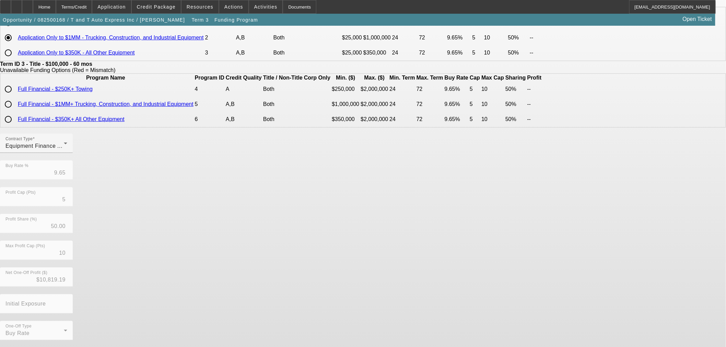
scroll to position [112, 0]
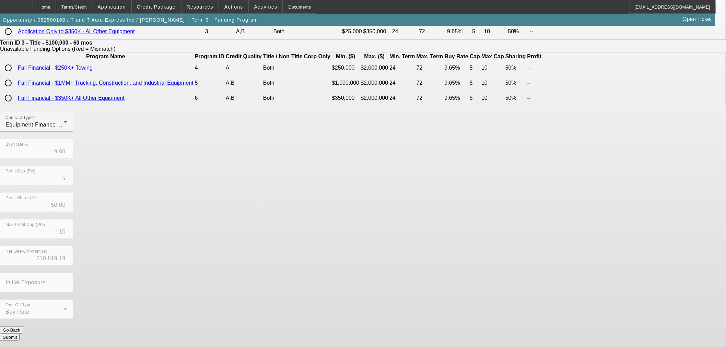
click at [20, 334] on button "Submit" at bounding box center [10, 337] width 20 height 7
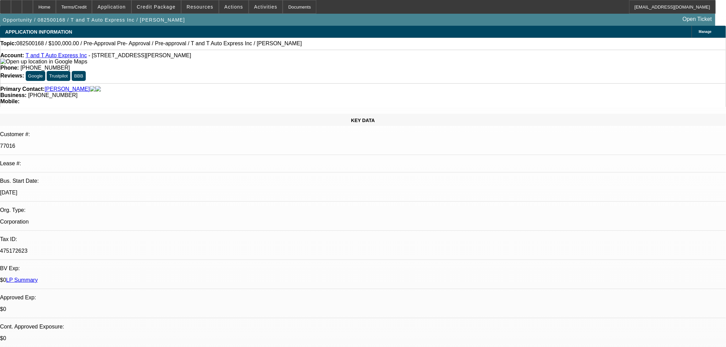
select select "0"
select select "6"
select select "0"
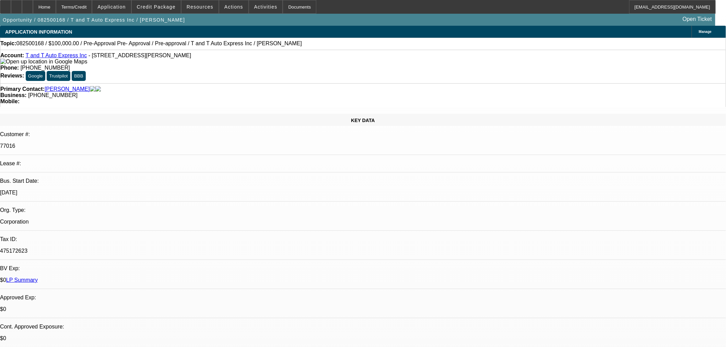
select select "0"
select select "6"
select select "0"
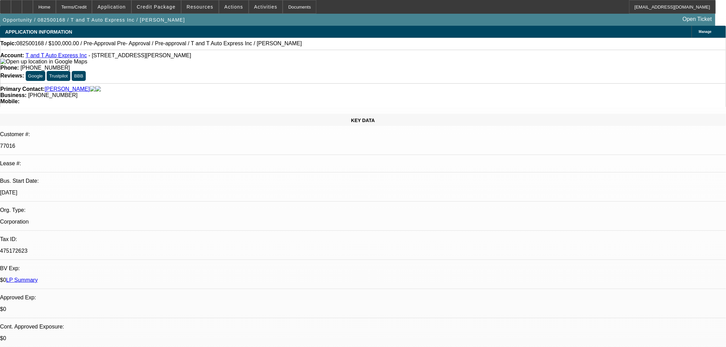
select select "0"
select select "6"
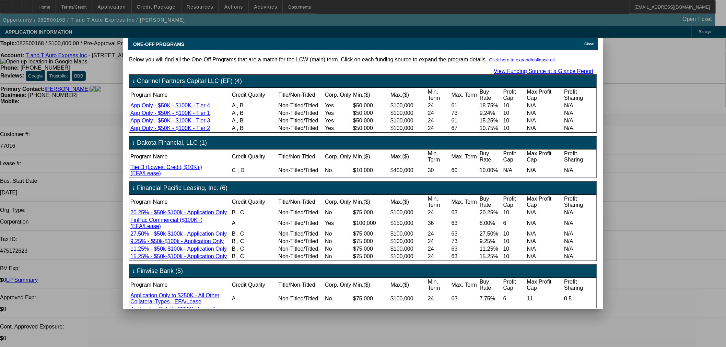
click at [590, 51] on td "Below you will find all the One-Off Programs that are a match for the LCW (main…" at bounding box center [363, 180] width 469 height 258
click at [589, 42] on span "Close" at bounding box center [589, 44] width 9 height 4
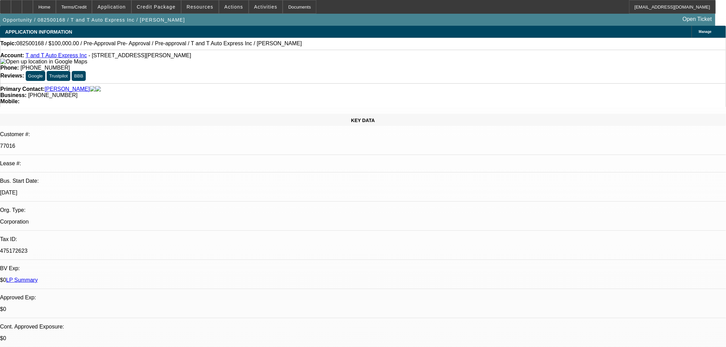
click at [547, 90] on span "Reply All" at bounding box center [552, 87] width 19 height 8
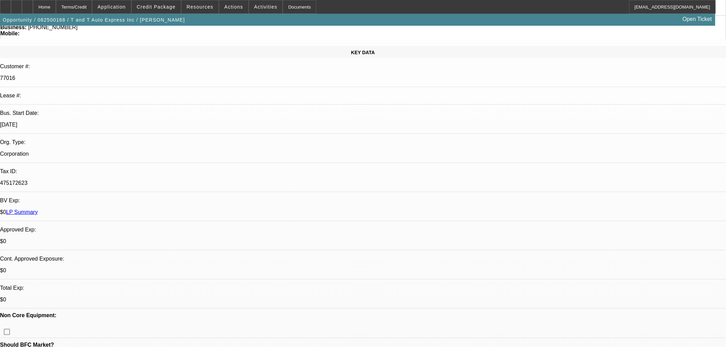
scroll to position [76, 0]
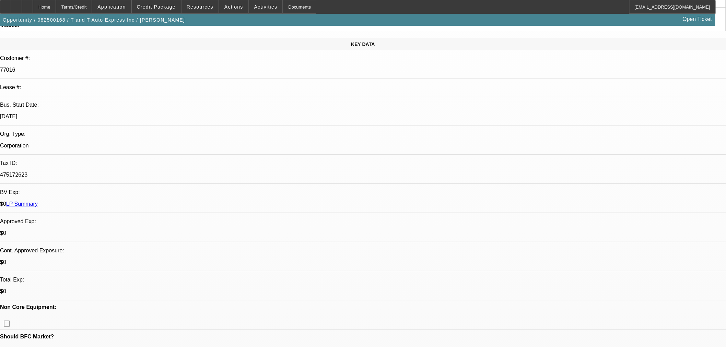
scroll to position [67, 0]
